Goal: Information Seeking & Learning: Compare options

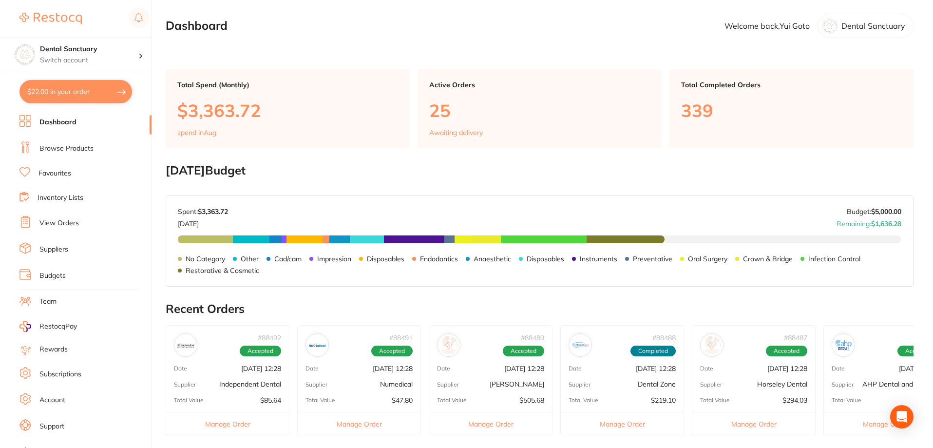
click at [66, 145] on link "Browse Products" at bounding box center [66, 149] width 54 height 10
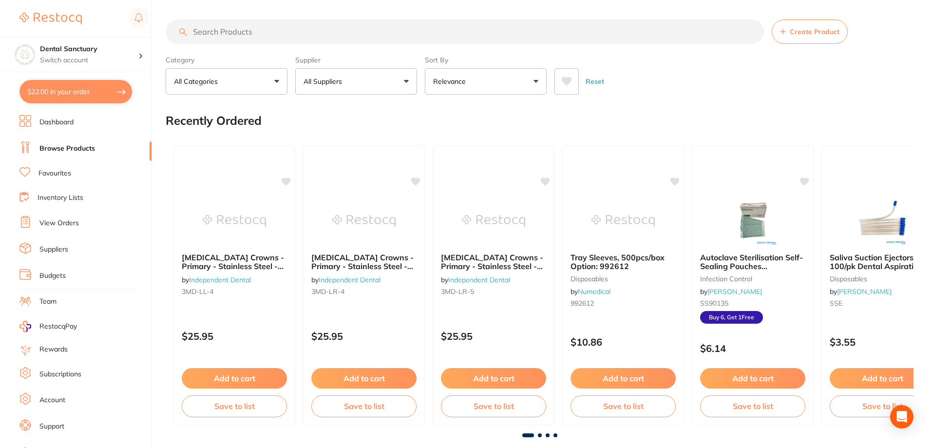
click at [226, 29] on input "search" at bounding box center [465, 31] width 598 height 24
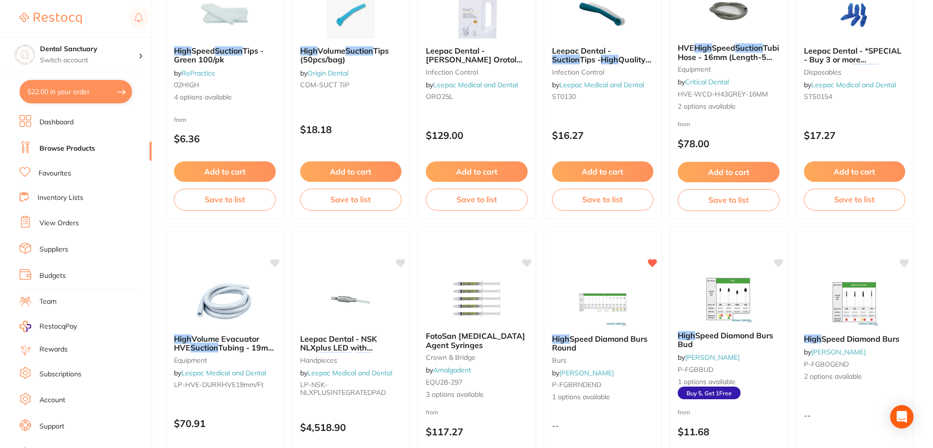
scroll to position [83, 0]
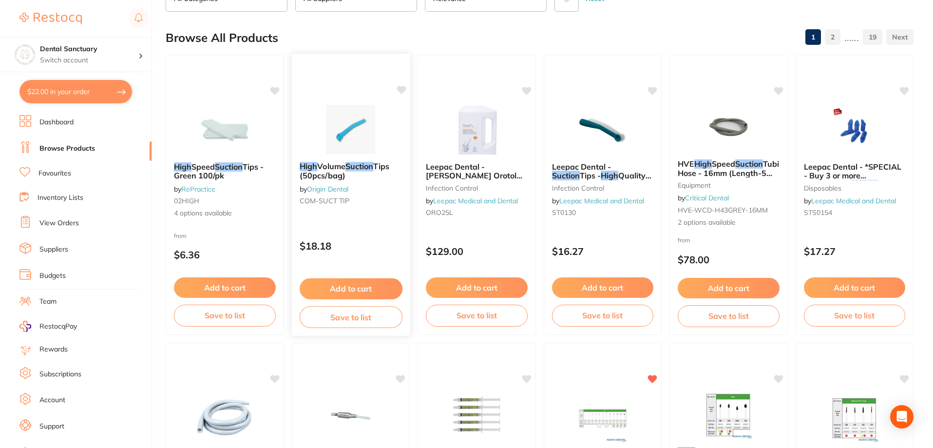
type input "high suction"
click at [345, 170] on span "Volume" at bounding box center [331, 166] width 28 height 10
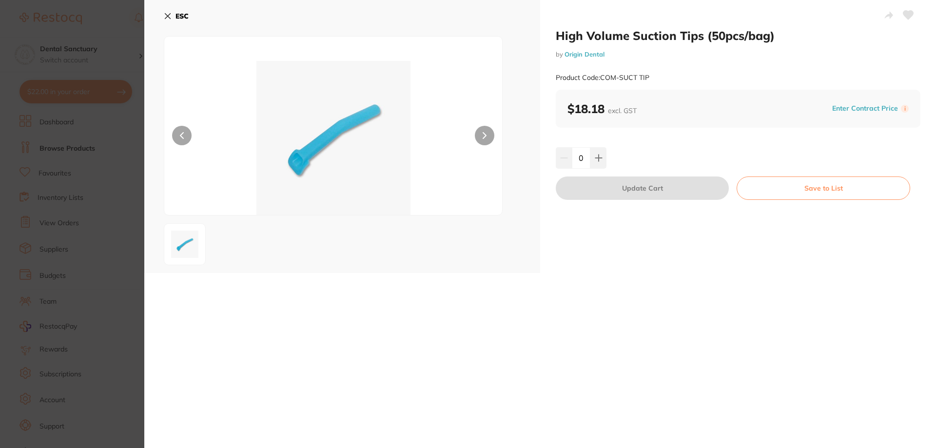
click at [166, 16] on icon at bounding box center [168, 16] width 8 height 8
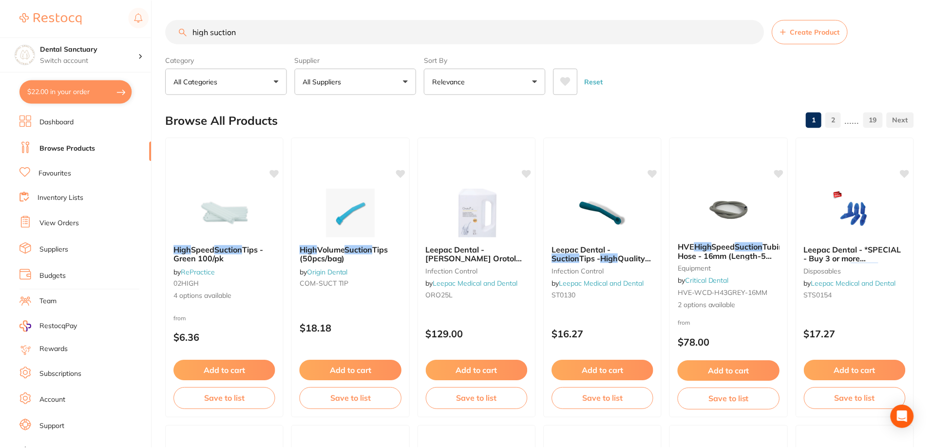
scroll to position [83, 0]
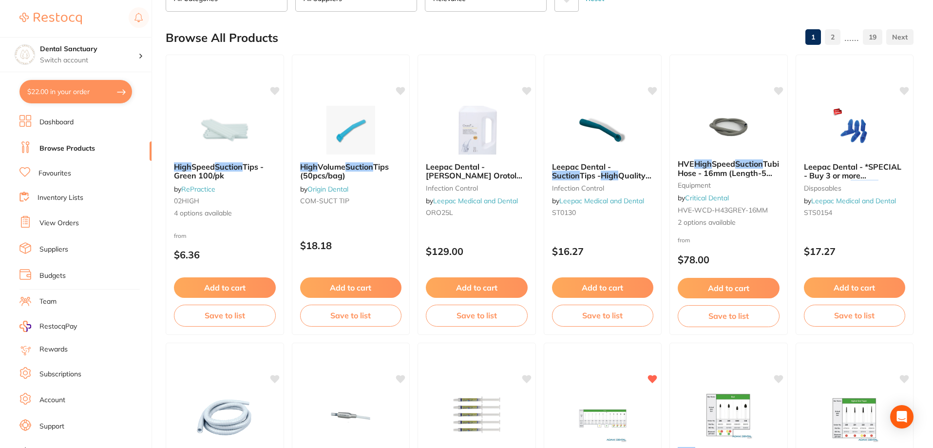
click at [835, 41] on link "2" at bounding box center [833, 36] width 16 height 19
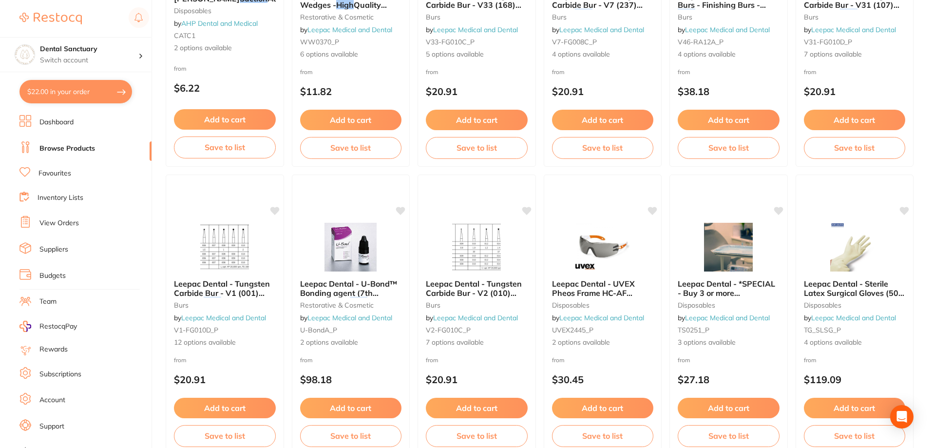
scroll to position [439, 0]
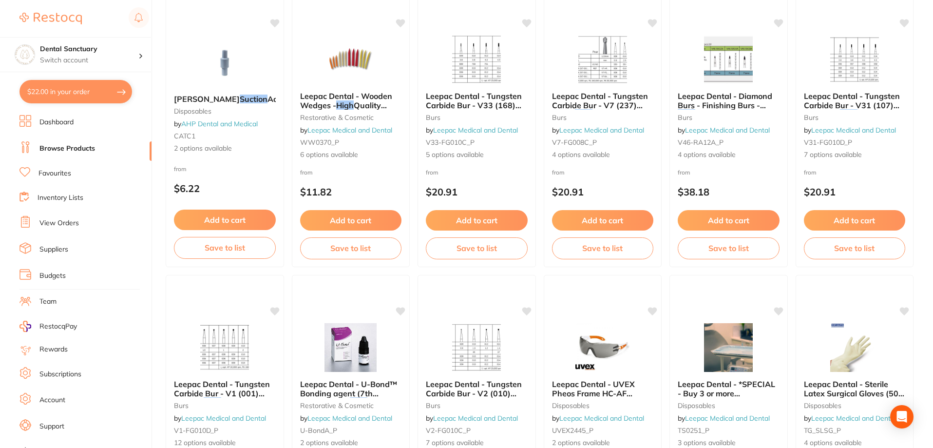
click at [50, 173] on link "Favourites" at bounding box center [54, 174] width 33 height 10
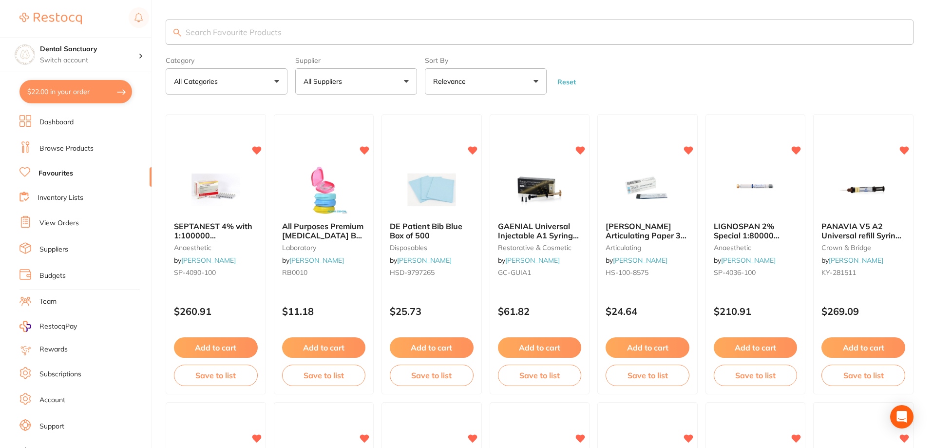
click at [253, 33] on input "search" at bounding box center [540, 31] width 748 height 25
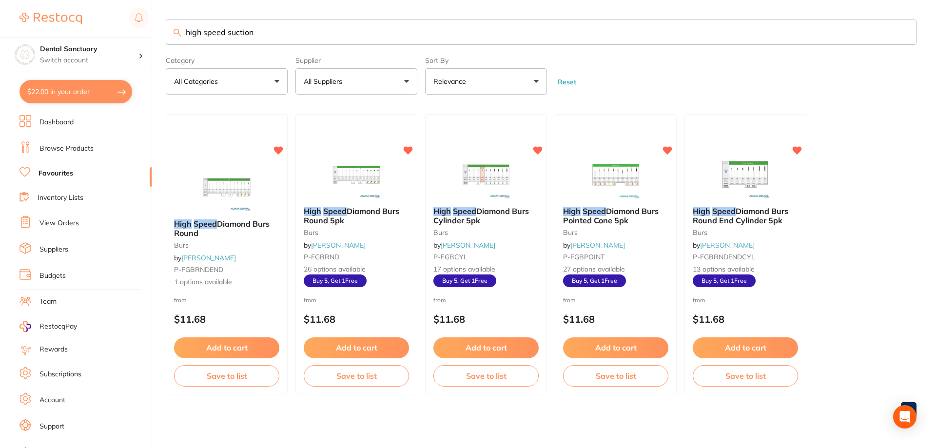
type input "high speed suction"
click at [70, 148] on link "Browse Products" at bounding box center [66, 149] width 54 height 10
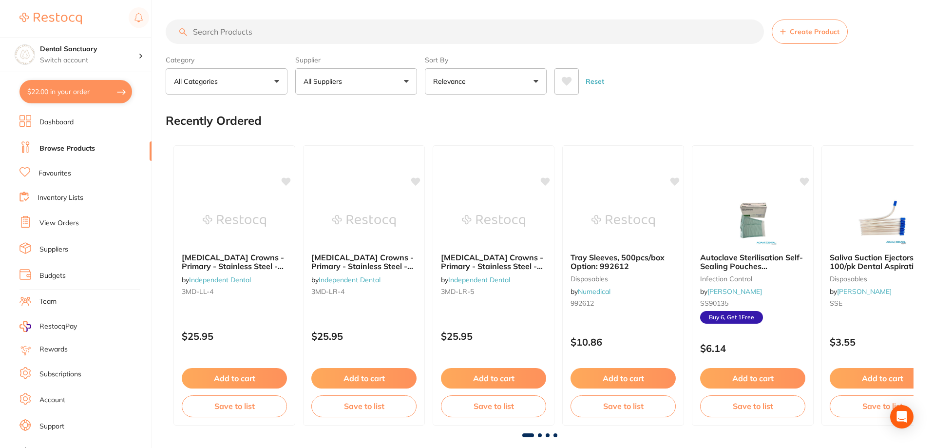
click at [216, 31] on input "search" at bounding box center [465, 31] width 598 height 24
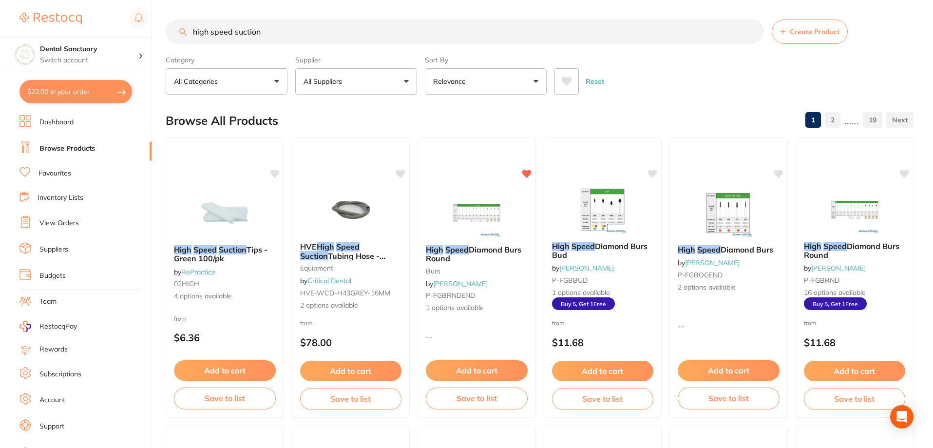
click at [211, 32] on input "high speed suction" at bounding box center [465, 31] width 598 height 24
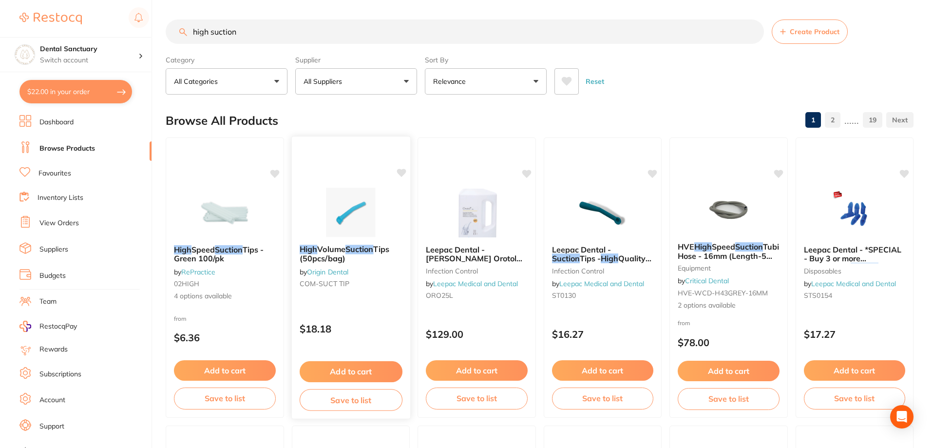
type input "high suction"
click at [363, 251] on em "Suction" at bounding box center [359, 249] width 28 height 10
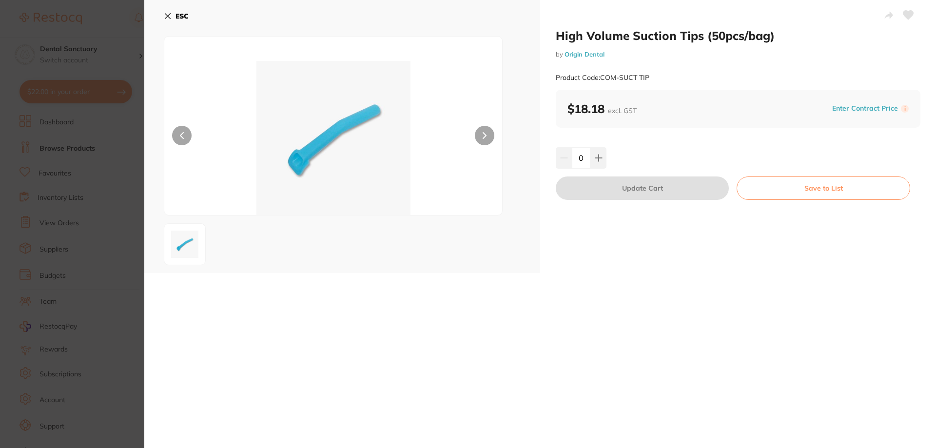
click at [167, 17] on icon at bounding box center [167, 16] width 5 height 5
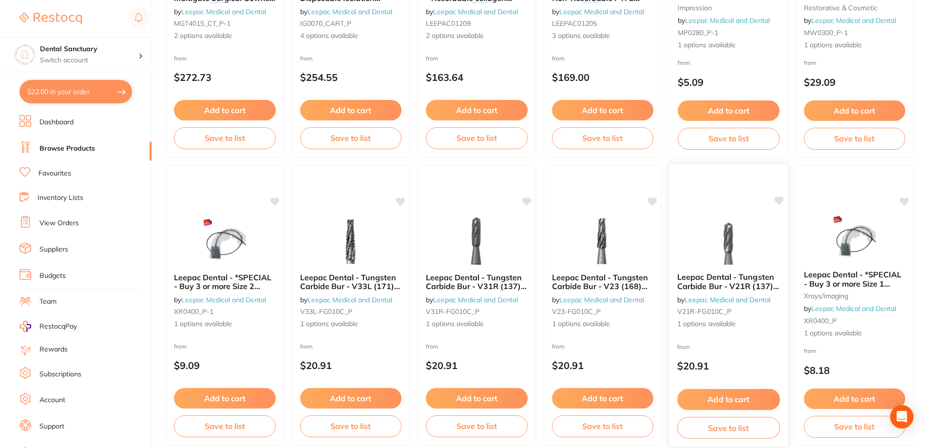
scroll to position [2324, 0]
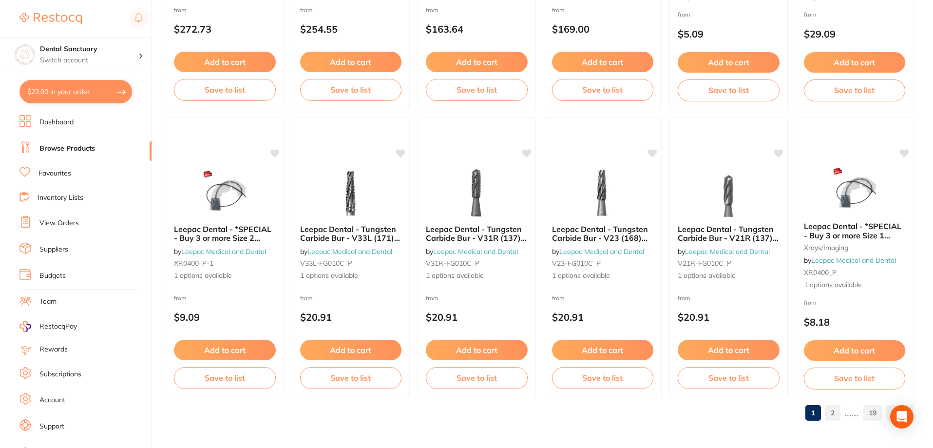
click at [838, 413] on link "2" at bounding box center [833, 412] width 16 height 19
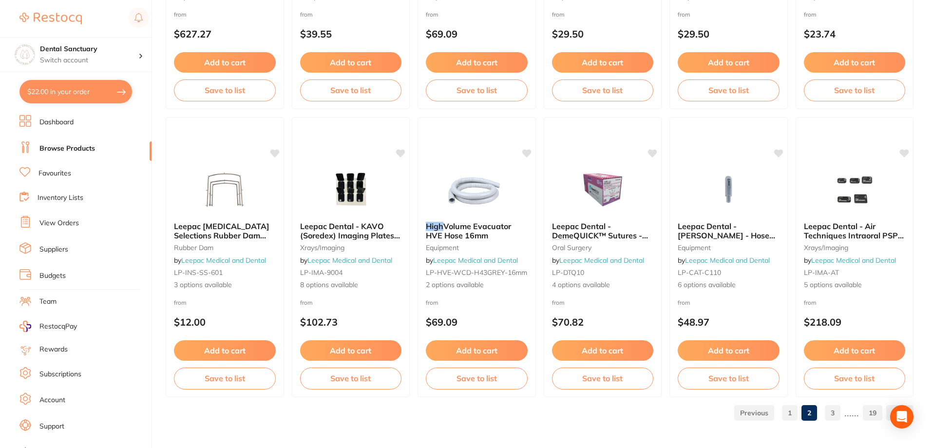
click at [838, 412] on link "3" at bounding box center [833, 412] width 16 height 19
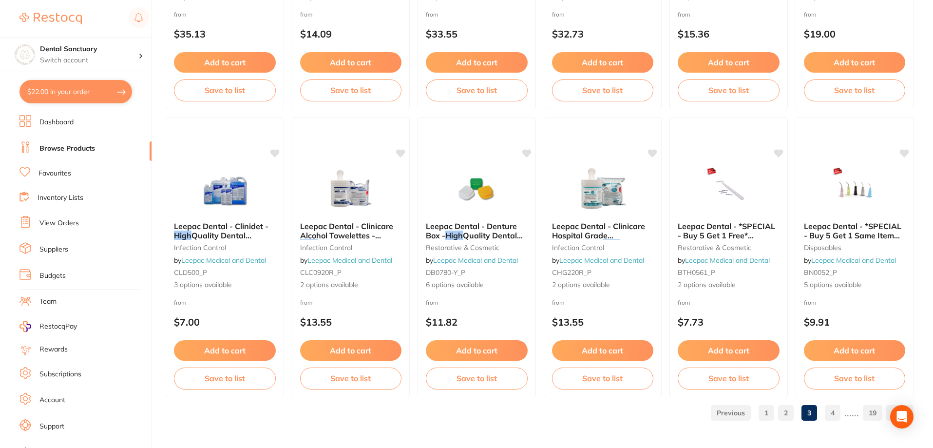
click at [834, 413] on link "4" at bounding box center [833, 412] width 16 height 19
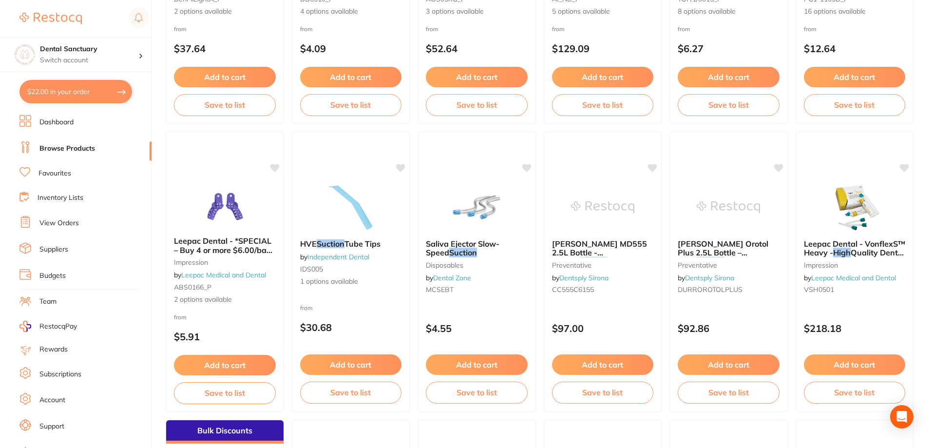
scroll to position [1511, 0]
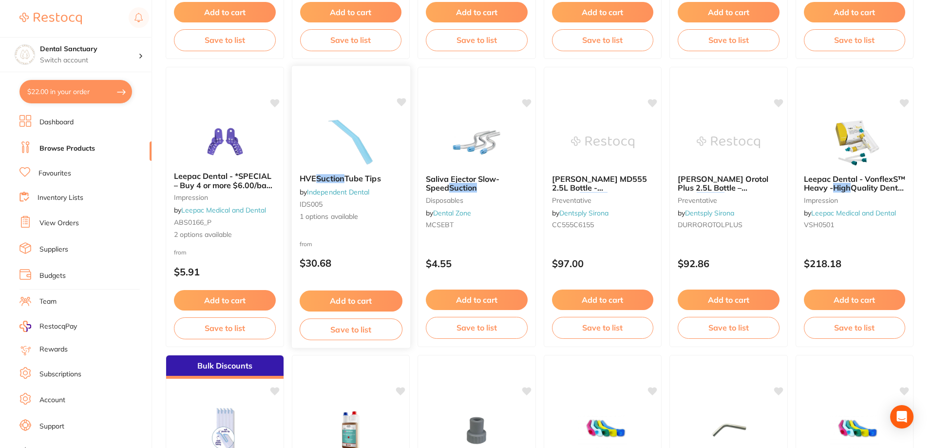
click at [356, 179] on span "Tube Tips" at bounding box center [362, 178] width 37 height 10
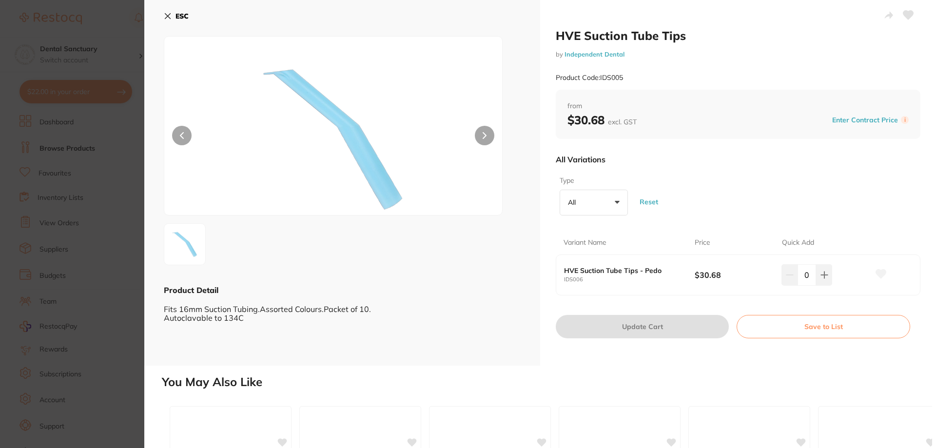
click at [168, 15] on icon at bounding box center [167, 16] width 5 height 5
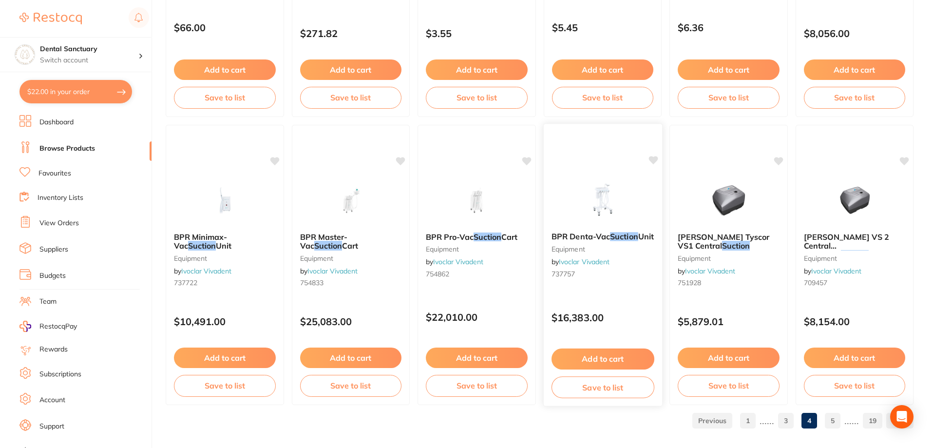
scroll to position [2324, 0]
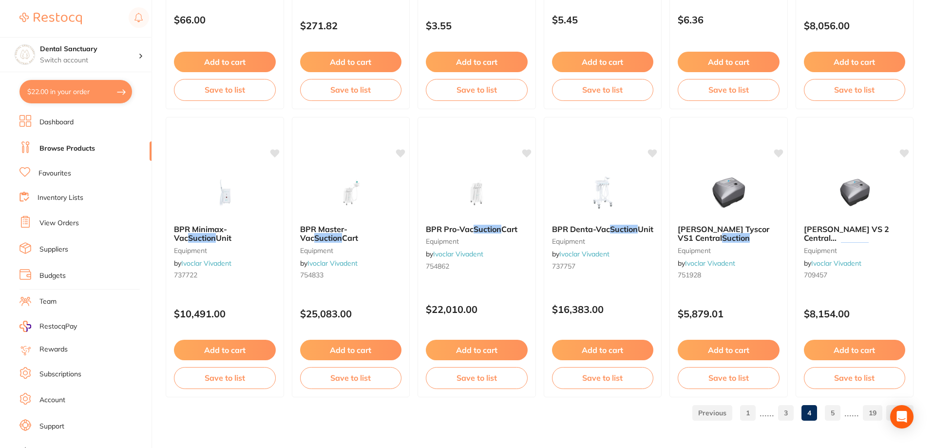
click at [831, 412] on link "5" at bounding box center [833, 412] width 16 height 19
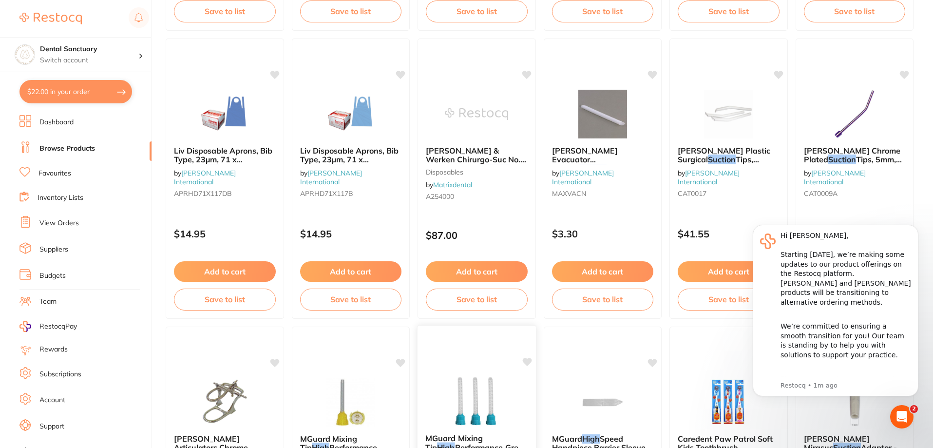
scroll to position [1691, 0]
